Goal: Transaction & Acquisition: Obtain resource

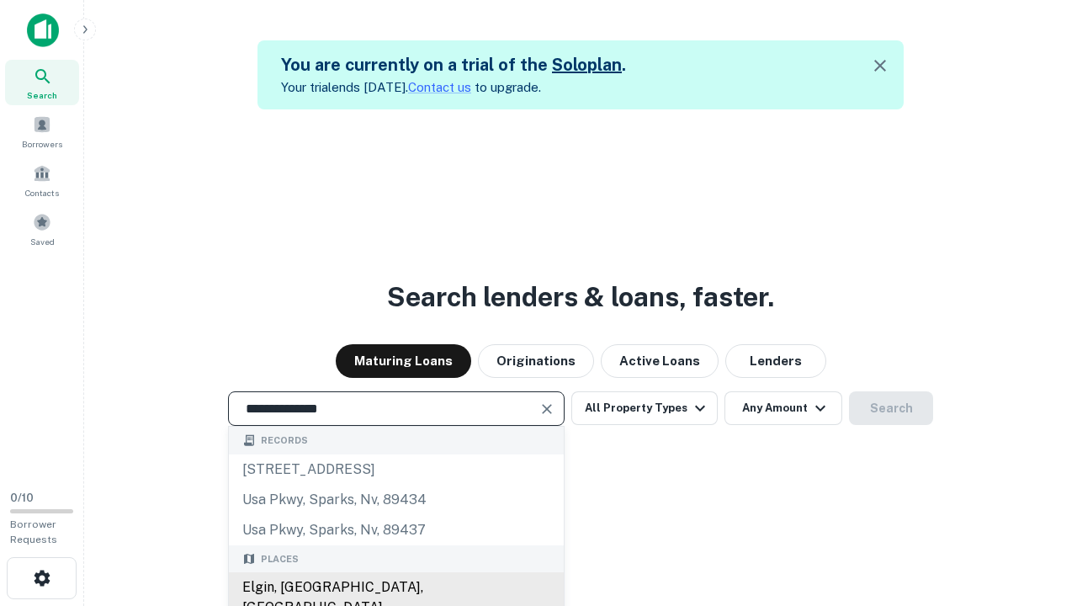
click at [395, 587] on div "Elgin, [GEOGRAPHIC_DATA], [GEOGRAPHIC_DATA]" at bounding box center [396, 597] width 335 height 50
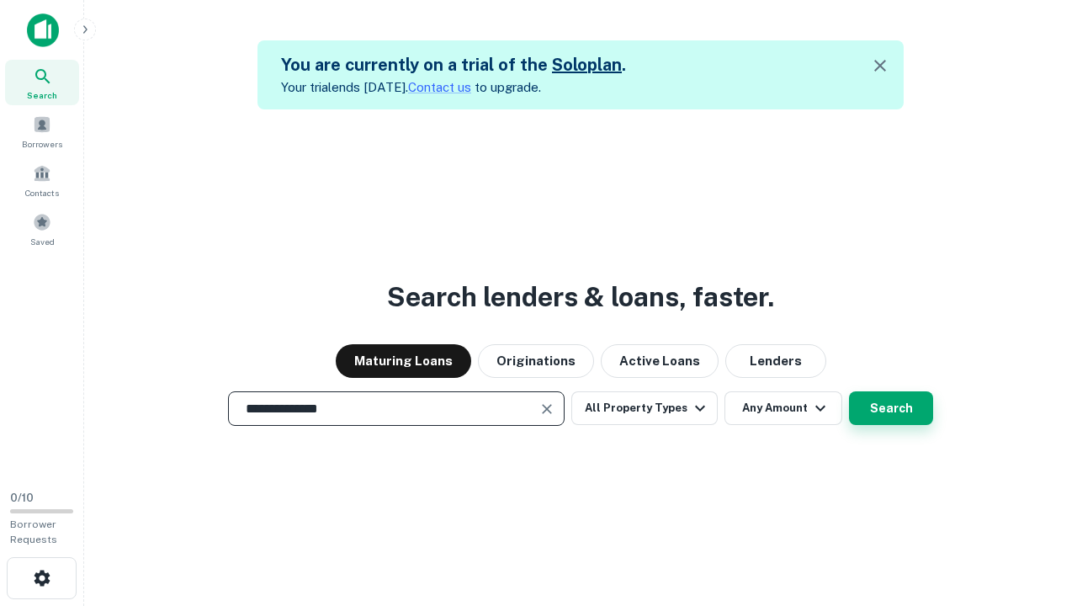
type input "**********"
click at [849, 391] on button "Search" at bounding box center [891, 408] width 84 height 34
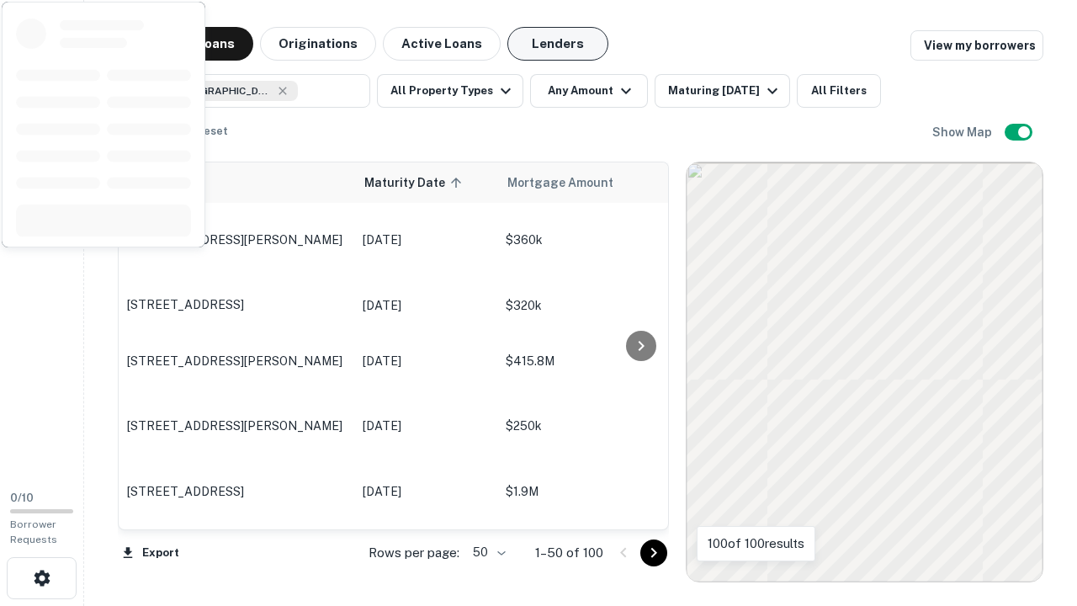
click at [558, 44] on button "Lenders" at bounding box center [557, 44] width 101 height 34
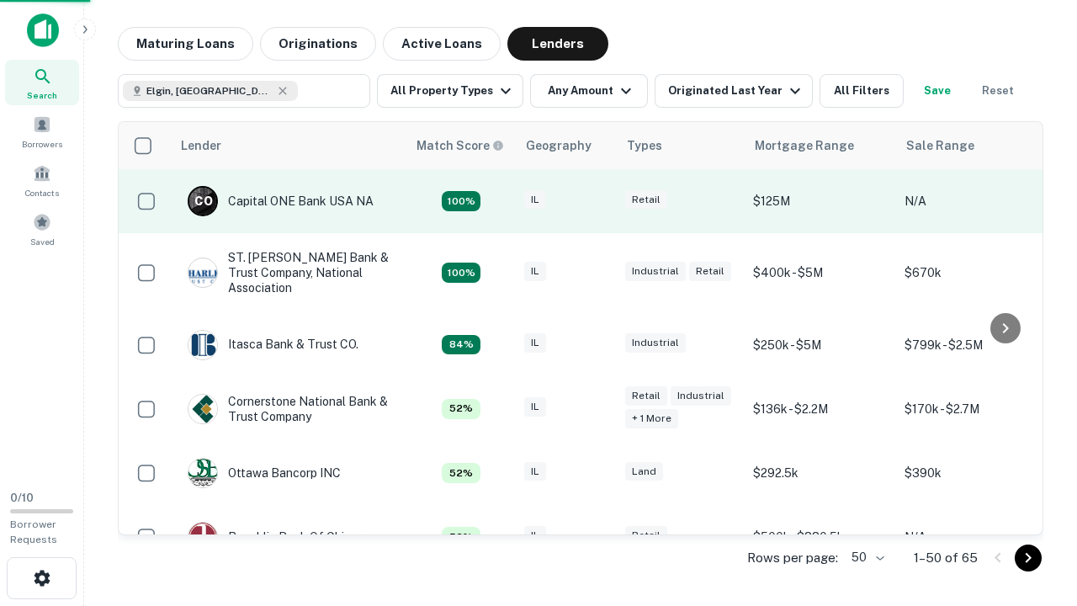
click at [597, 201] on div "IL" at bounding box center [566, 201] width 84 height 23
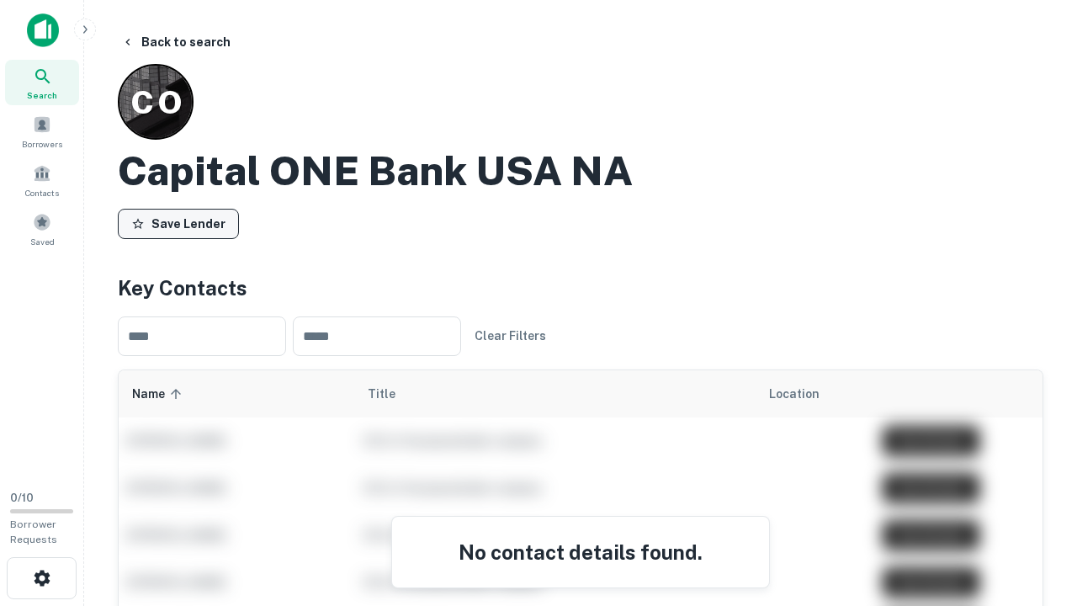
click at [178, 223] on button "Save Lender" at bounding box center [178, 224] width 121 height 30
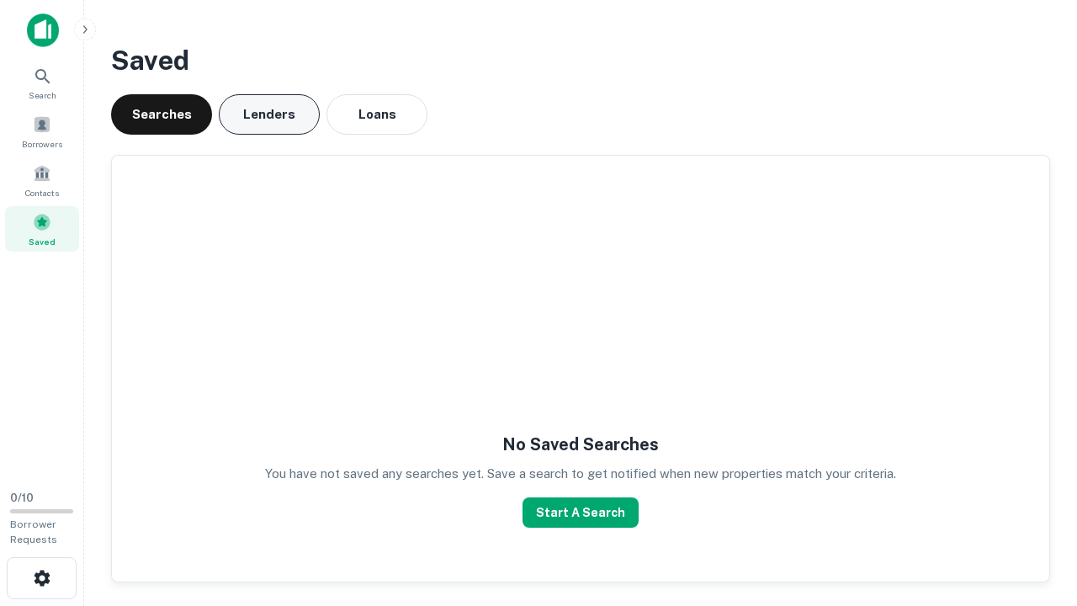
click at [269, 114] on button "Lenders" at bounding box center [269, 114] width 101 height 40
